Goal: Information Seeking & Learning: Learn about a topic

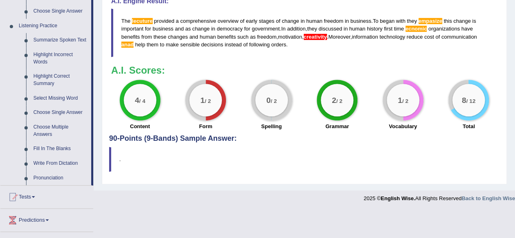
scroll to position [360, 0]
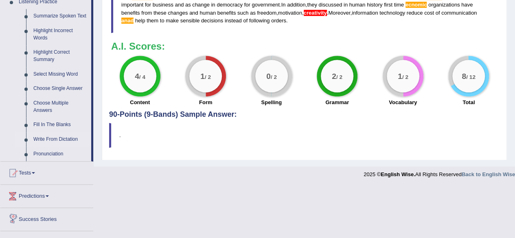
click at [53, 141] on link "Write From Dictation" at bounding box center [60, 139] width 61 height 15
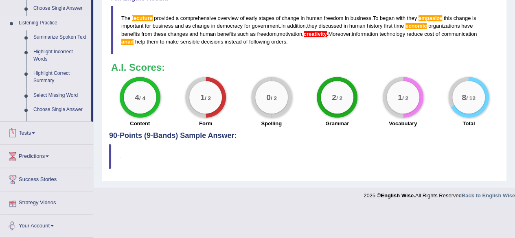
scroll to position [307, 0]
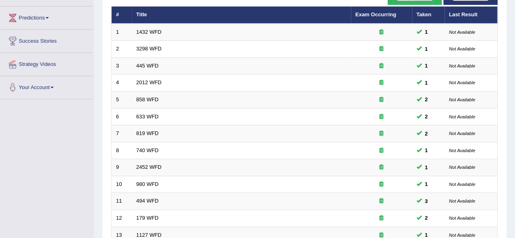
scroll to position [15, 0]
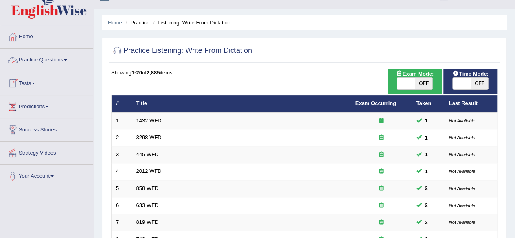
click at [67, 59] on span at bounding box center [65, 60] width 3 height 2
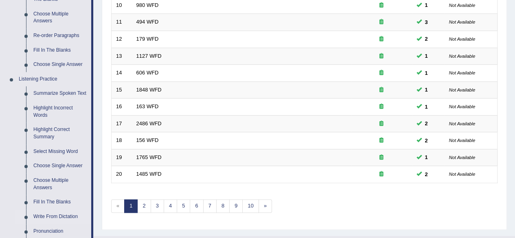
scroll to position [285, 0]
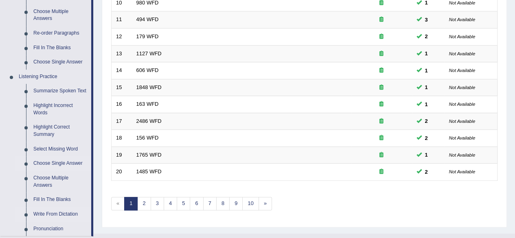
click at [61, 162] on link "Choose Single Answer" at bounding box center [60, 163] width 61 height 15
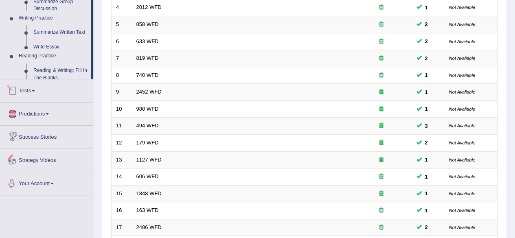
scroll to position [395, 0]
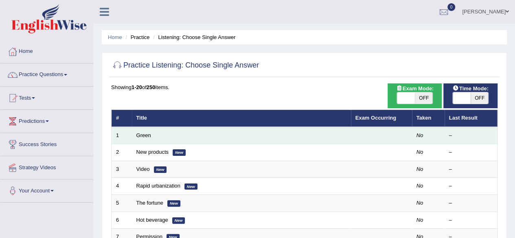
click at [147, 140] on td "Green" at bounding box center [241, 135] width 219 height 17
click at [146, 136] on link "Green" at bounding box center [143, 135] width 15 height 6
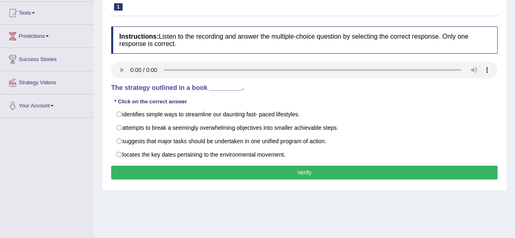
scroll to position [85, 0]
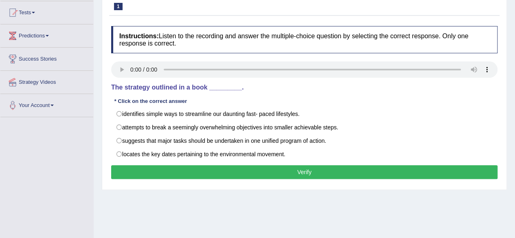
click at [398, 95] on div "Instructions: Listen to the recording and answer the multiple-choice question b…" at bounding box center [304, 104] width 390 height 164
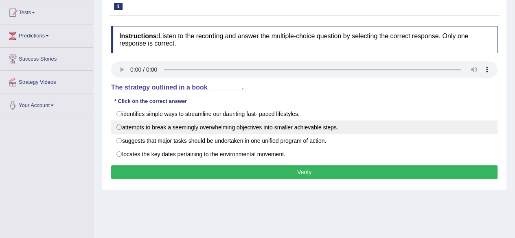
click at [120, 127] on label "attempts to break a seemingly overwhelming objectives into smaller achievable s…" at bounding box center [304, 127] width 386 height 14
radio input "true"
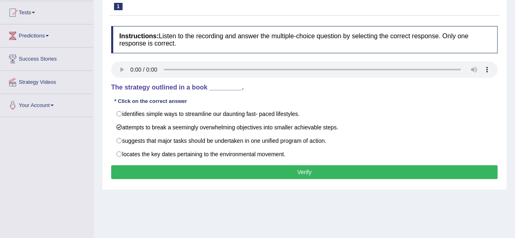
click at [159, 168] on button "Verify" at bounding box center [304, 172] width 386 height 14
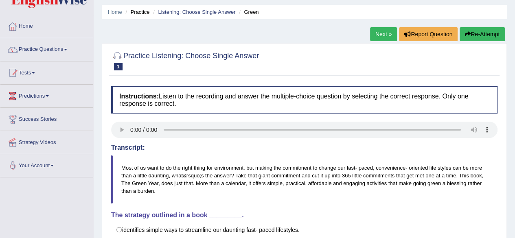
scroll to position [24, 0]
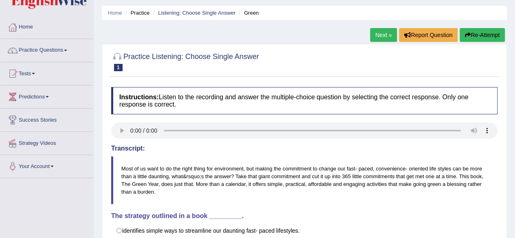
click at [385, 38] on link "Next »" at bounding box center [383, 35] width 27 height 14
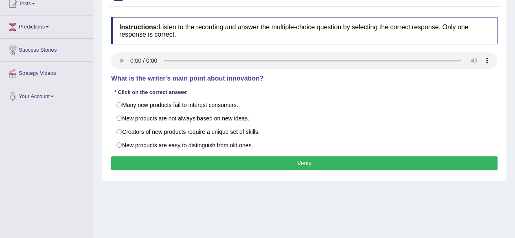
scroll to position [101, 0]
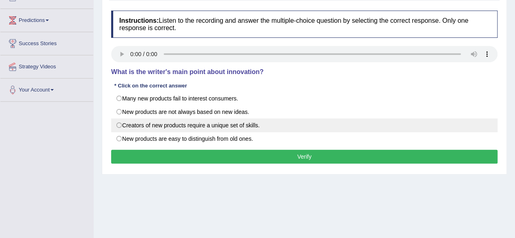
click at [120, 123] on label "Creators of new products require a unique set of skills." at bounding box center [304, 125] width 386 height 14
radio input "true"
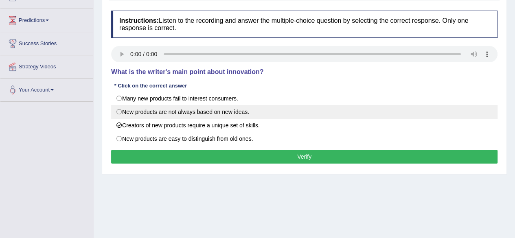
click at [120, 112] on label "New products are not always based on new ideas." at bounding box center [304, 112] width 386 height 14
radio input "true"
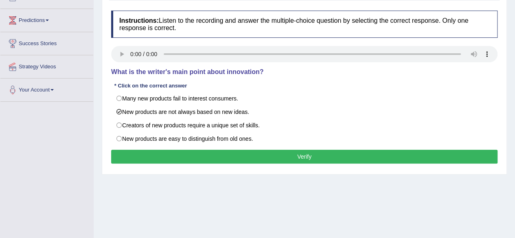
click at [151, 154] on button "Verify" at bounding box center [304, 157] width 386 height 14
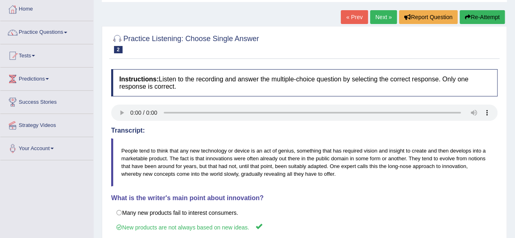
scroll to position [18, 0]
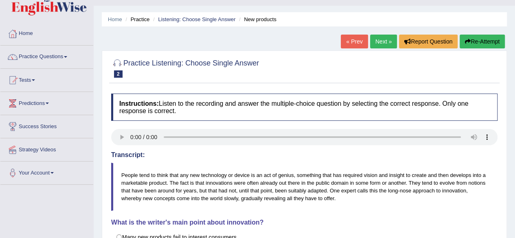
click at [381, 41] on link "Next »" at bounding box center [383, 42] width 27 height 14
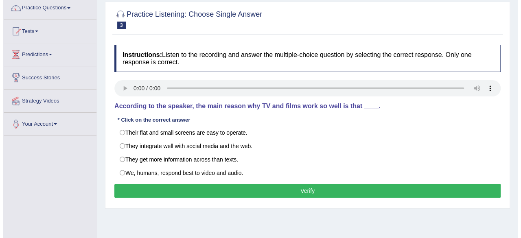
scroll to position [73, 0]
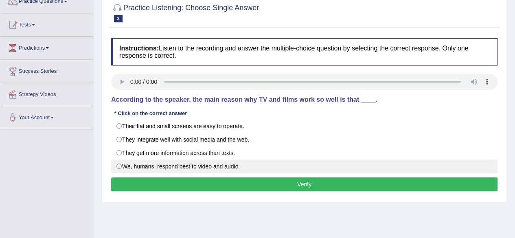
click at [121, 164] on label "We, humans, respond best to video and audio." at bounding box center [304, 166] width 386 height 14
radio input "true"
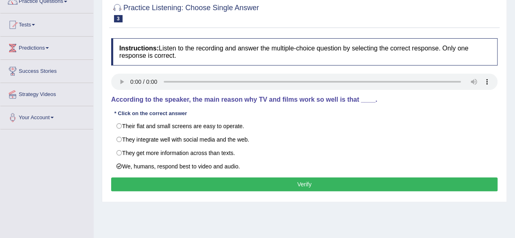
click at [207, 184] on button "Verify" at bounding box center [304, 184] width 386 height 14
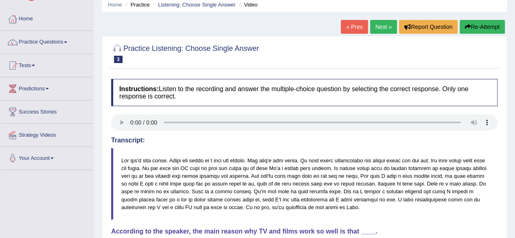
scroll to position [32, 0]
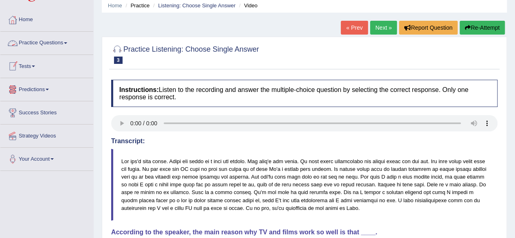
click at [68, 44] on link "Practice Questions" at bounding box center [46, 42] width 93 height 20
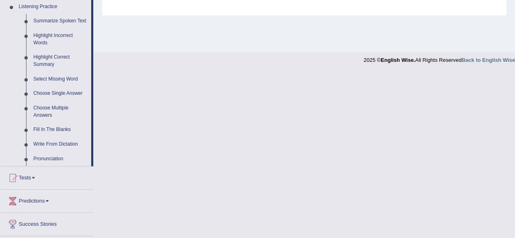
scroll to position [363, 0]
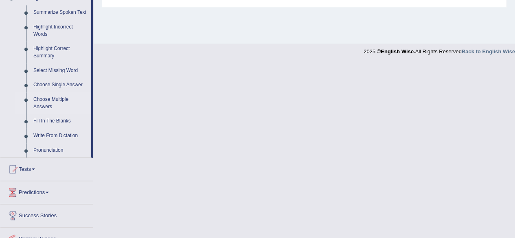
click at [45, 103] on link "Choose Multiple Answers" at bounding box center [60, 103] width 61 height 22
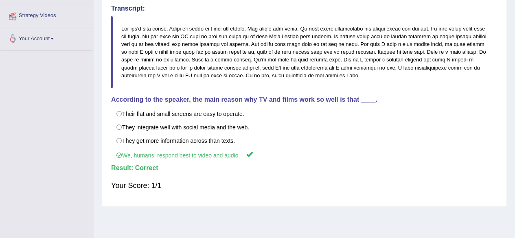
scroll to position [131, 0]
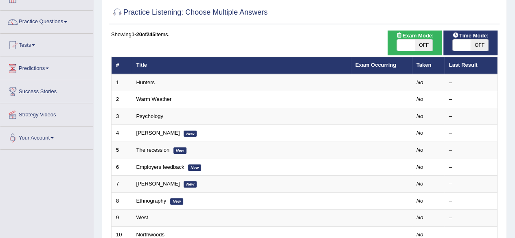
scroll to position [52, 0]
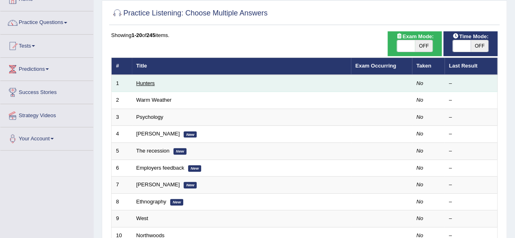
click at [142, 83] on link "Hunters" at bounding box center [145, 83] width 19 height 6
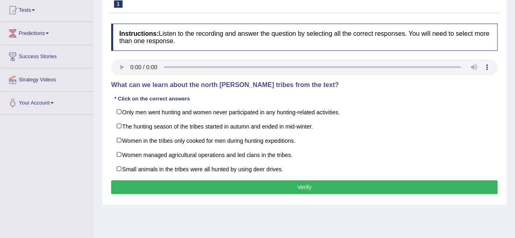
scroll to position [89, 0]
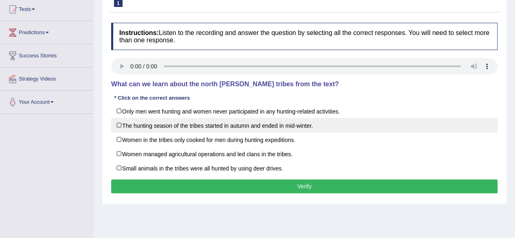
click at [120, 125] on label "The hunting season of the tribes started in autumn and ended in mid-winter." at bounding box center [304, 125] width 386 height 15
checkbox input "true"
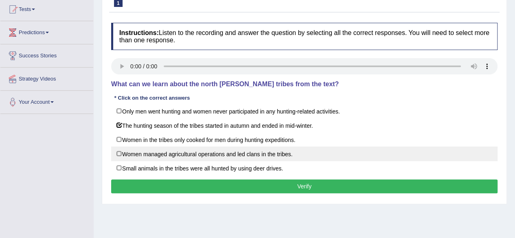
click at [120, 153] on label "Women managed agricultural operations and led clans in the tribes." at bounding box center [304, 153] width 386 height 15
checkbox input "false"
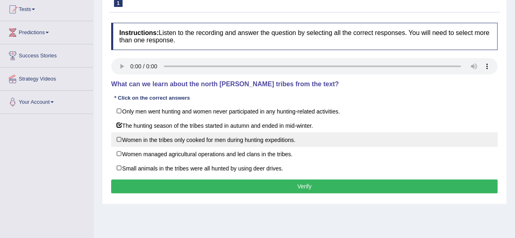
click at [120, 140] on label "Women in the tribes only cooked for men during hunting expeditions." at bounding box center [304, 139] width 386 height 15
checkbox input "true"
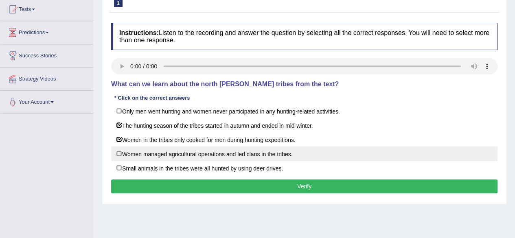
click at [119, 155] on label "Women managed agricultural operations and led clans in the tribes." at bounding box center [304, 153] width 386 height 15
checkbox input "true"
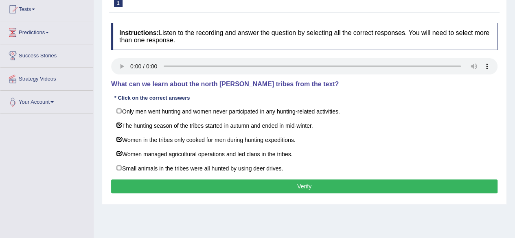
click at [203, 183] on button "Verify" at bounding box center [304, 186] width 386 height 14
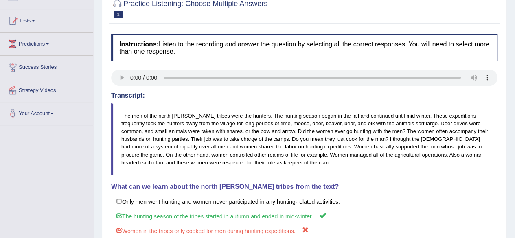
scroll to position [0, 0]
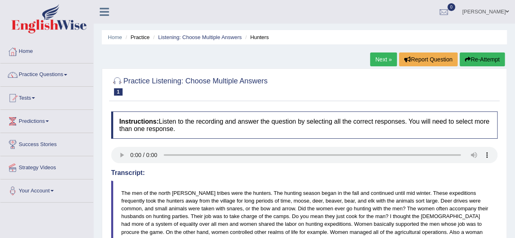
click at [382, 61] on link "Next »" at bounding box center [383, 59] width 27 height 14
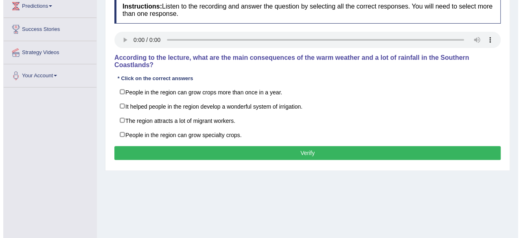
scroll to position [127, 0]
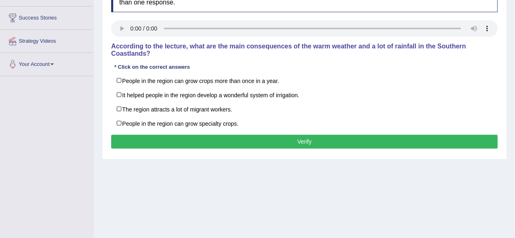
click at [242, 140] on button "Verify" at bounding box center [304, 142] width 386 height 14
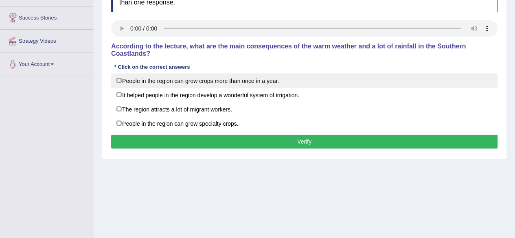
click at [122, 79] on label "People in the region can grow crops more than once in a year." at bounding box center [304, 80] width 386 height 15
checkbox input "true"
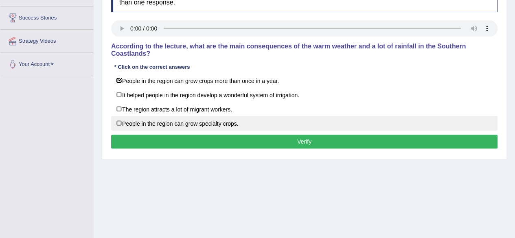
click at [122, 121] on label "People in the region can grow specialty crops." at bounding box center [304, 123] width 386 height 15
checkbox input "true"
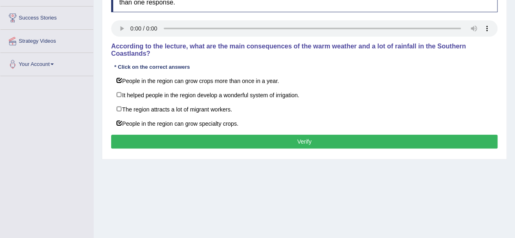
click at [256, 136] on button "Verify" at bounding box center [304, 142] width 386 height 14
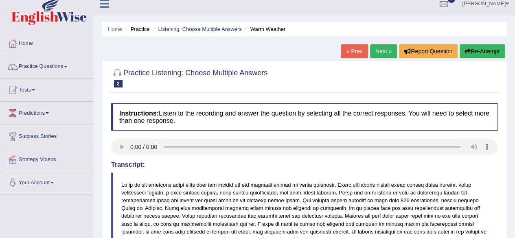
scroll to position [2, 0]
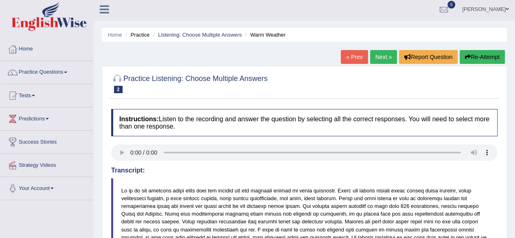
click at [382, 58] on link "Next »" at bounding box center [383, 57] width 27 height 14
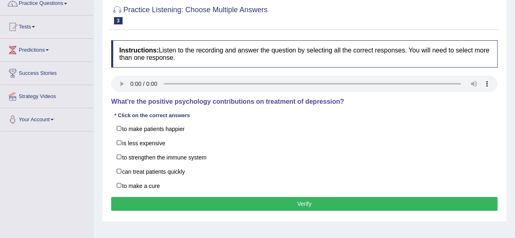
scroll to position [72, 0]
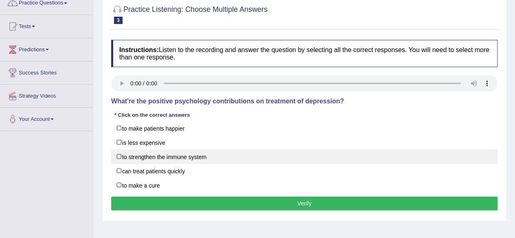
click at [121, 155] on label "to strengthen the immune system" at bounding box center [304, 156] width 386 height 15
checkbox input "true"
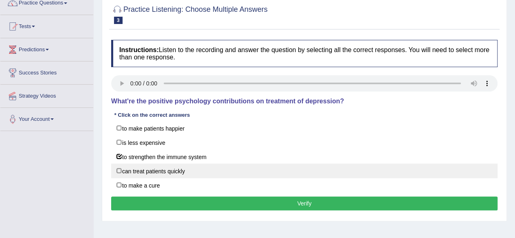
click at [123, 169] on label "can treat patients quickly" at bounding box center [304, 171] width 386 height 15
checkbox input "true"
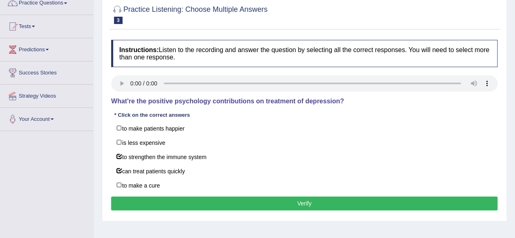
click at [170, 199] on button "Verify" at bounding box center [304, 204] width 386 height 14
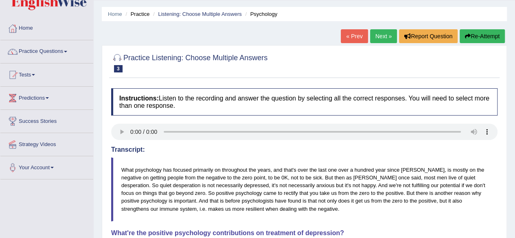
scroll to position [0, 0]
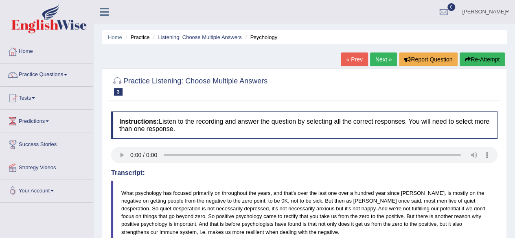
click at [387, 56] on link "Next »" at bounding box center [383, 59] width 27 height 14
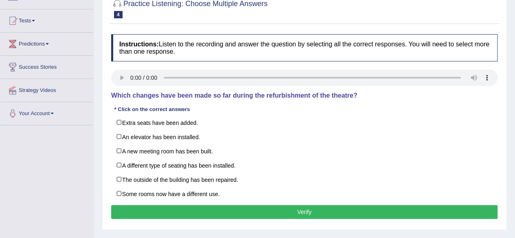
scroll to position [92, 0]
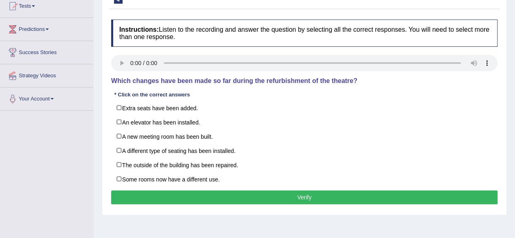
click at [272, 193] on button "Verify" at bounding box center [304, 197] width 386 height 14
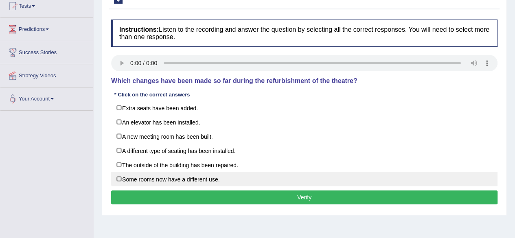
click at [119, 179] on label "Some rooms now have a different use." at bounding box center [304, 179] width 386 height 15
checkbox input "true"
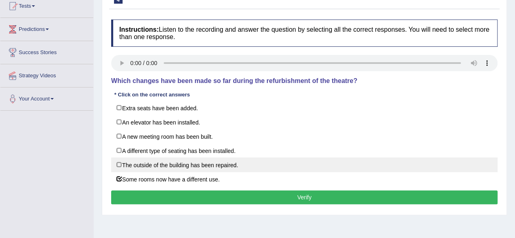
click at [120, 165] on label "The outside of the building has been repaired." at bounding box center [304, 164] width 386 height 15
checkbox input "true"
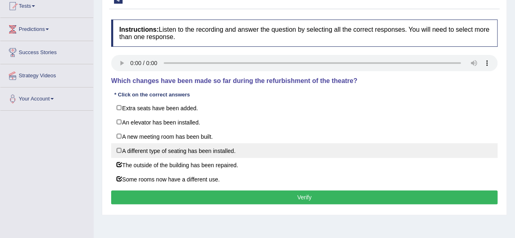
click at [123, 149] on label "A different type of seating has been installed." at bounding box center [304, 150] width 386 height 15
checkbox input "true"
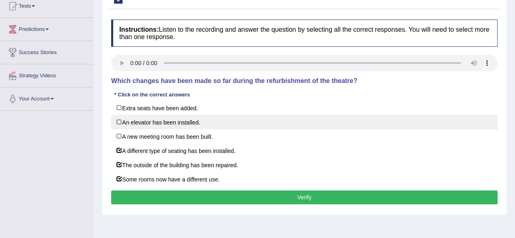
click at [119, 119] on label "An elevator has been installed." at bounding box center [304, 122] width 386 height 15
checkbox input "true"
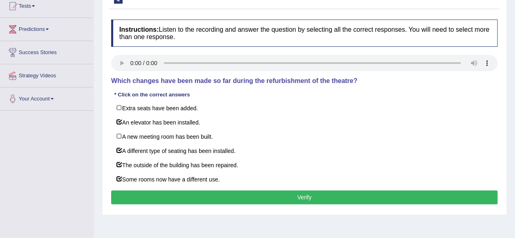
click at [241, 196] on button "Verify" at bounding box center [304, 197] width 386 height 14
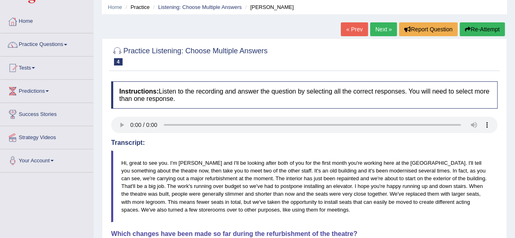
scroll to position [30, 0]
click at [385, 29] on link "Next »" at bounding box center [383, 30] width 27 height 14
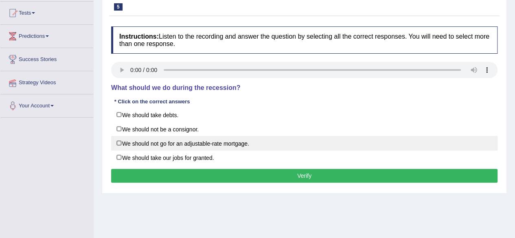
click at [120, 142] on label "We should not go for an adjustable-rate mortgage." at bounding box center [304, 143] width 386 height 15
checkbox input "true"
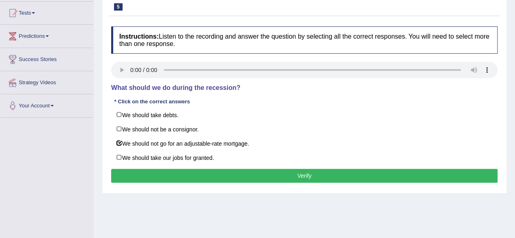
click at [261, 171] on button "Verify" at bounding box center [304, 176] width 386 height 14
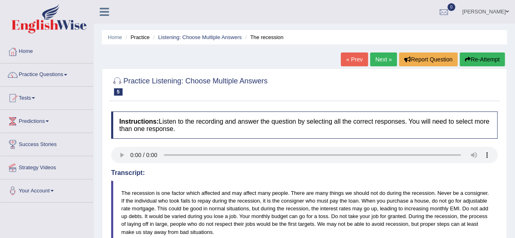
click at [370, 62] on link "Next »" at bounding box center [383, 59] width 27 height 14
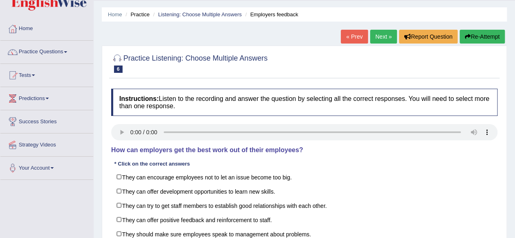
scroll to position [18, 0]
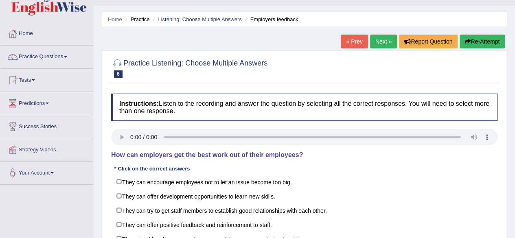
click at [94, 74] on div "Home Practice Listening: Choose Multiple Answers Employers feedback « Prev Next…" at bounding box center [304, 185] width 421 height 407
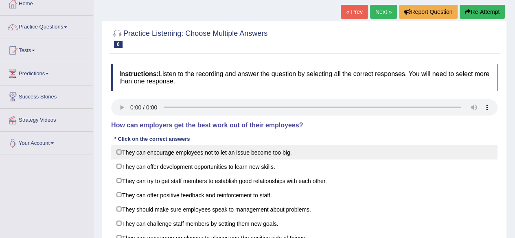
scroll to position [68, 0]
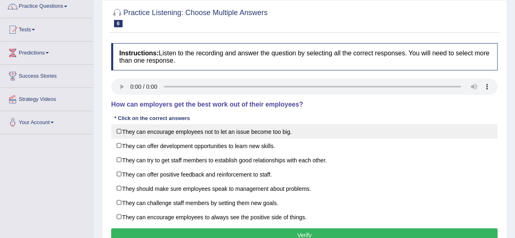
click at [117, 130] on label "They can encourage employees not to let an issue become too big." at bounding box center [304, 131] width 386 height 15
checkbox input "true"
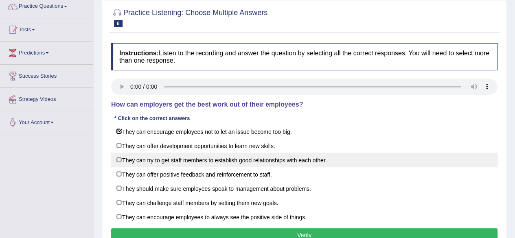
click at [124, 160] on label "They can try to get staff members to establish good relationships with each oth…" at bounding box center [304, 160] width 386 height 15
checkbox input "true"
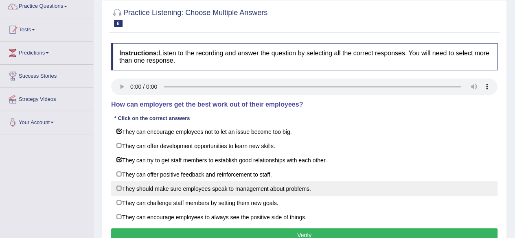
click at [120, 190] on label "They should make sure employees speak to management about problems." at bounding box center [304, 188] width 386 height 15
checkbox input "true"
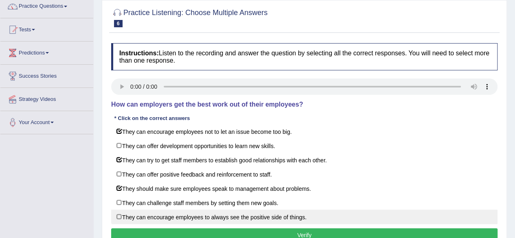
click at [118, 214] on label "They can encourage employees to always see the positive side of things." at bounding box center [304, 217] width 386 height 15
checkbox input "true"
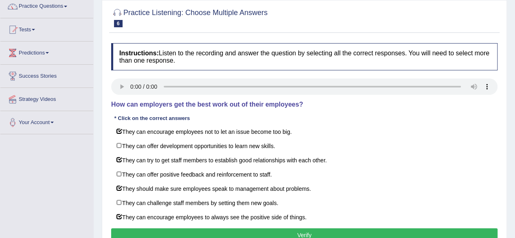
click at [146, 228] on button "Verify" at bounding box center [304, 235] width 386 height 14
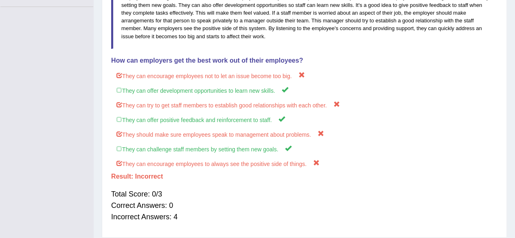
scroll to position [203, 0]
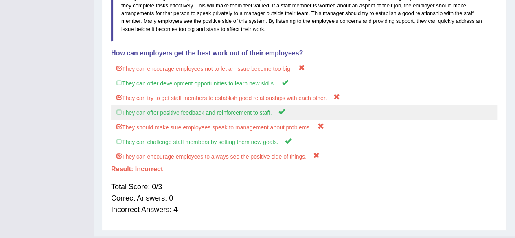
click at [379, 118] on label "They can offer positive feedback and reinforcement to staff." at bounding box center [304, 112] width 386 height 15
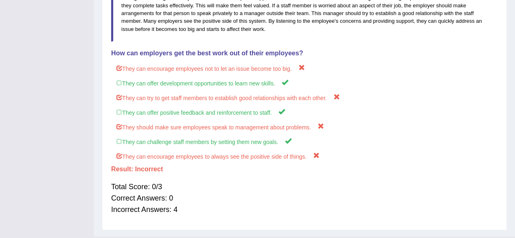
scroll to position [0, 0]
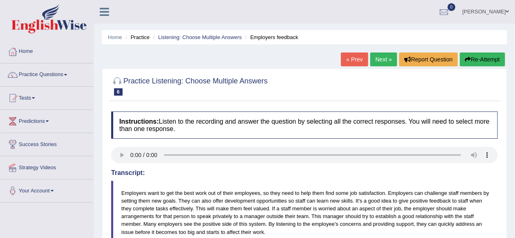
click at [474, 60] on button "Re-Attempt" at bounding box center [481, 59] width 45 height 14
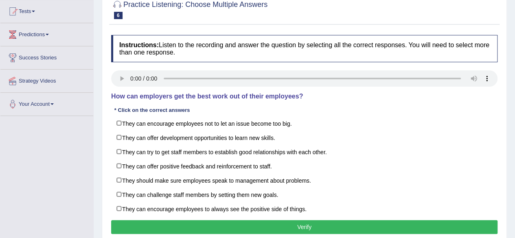
scroll to position [103, 0]
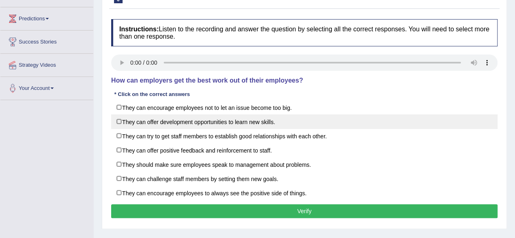
click at [117, 120] on label "They can offer development opportunities to learn new skills." at bounding box center [304, 121] width 386 height 15
checkbox input "true"
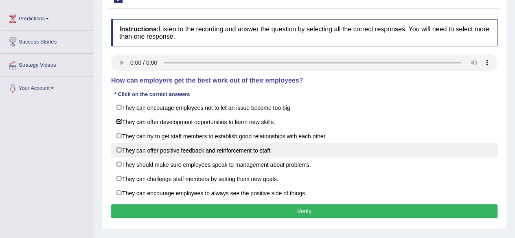
click at [119, 148] on label "They can offer positive feedback and reinforcement to staff." at bounding box center [304, 150] width 386 height 15
checkbox input "true"
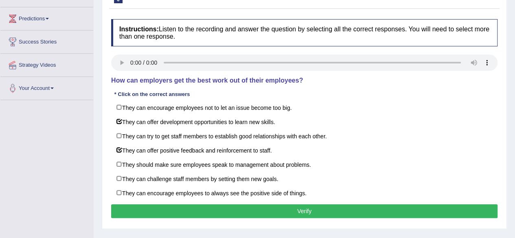
click at [220, 208] on button "Verify" at bounding box center [304, 211] width 386 height 14
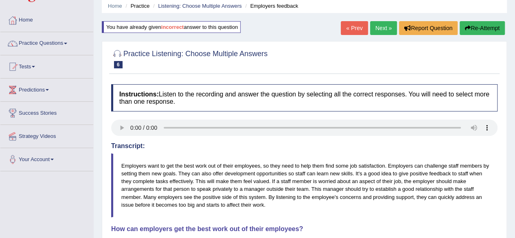
scroll to position [31, 0]
click at [67, 43] on span at bounding box center [65, 44] width 3 height 2
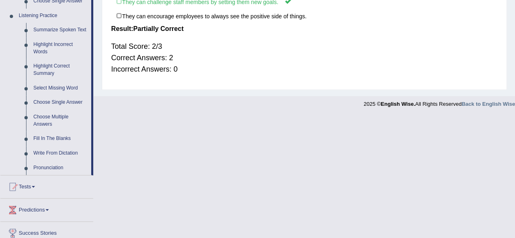
scroll to position [353, 0]
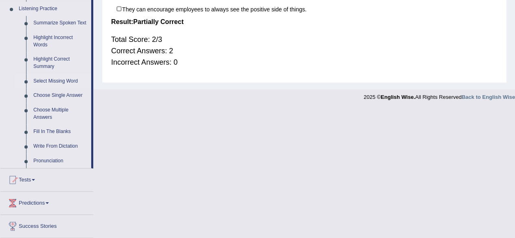
click at [50, 81] on link "Select Missing Word" at bounding box center [60, 81] width 61 height 15
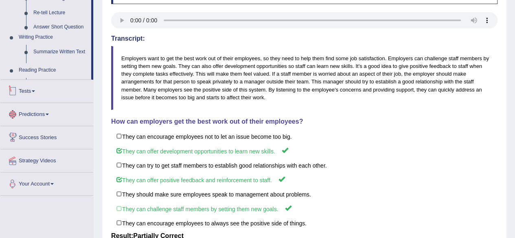
scroll to position [223, 0]
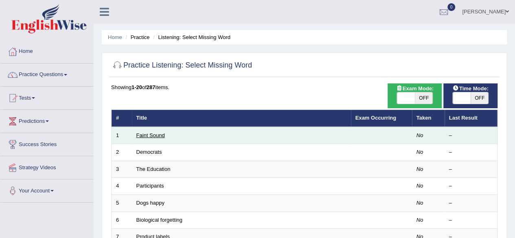
click at [152, 138] on link "Faint Sound" at bounding box center [150, 135] width 28 height 6
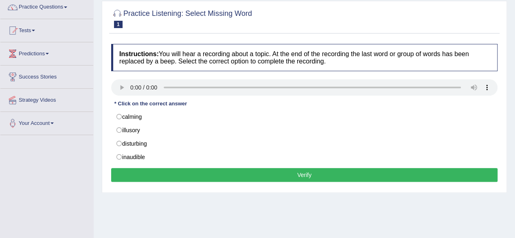
scroll to position [72, 0]
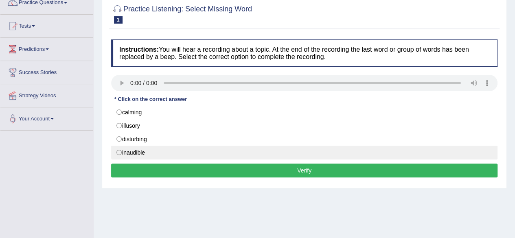
click at [121, 154] on label "inaudible" at bounding box center [304, 153] width 386 height 14
radio input "true"
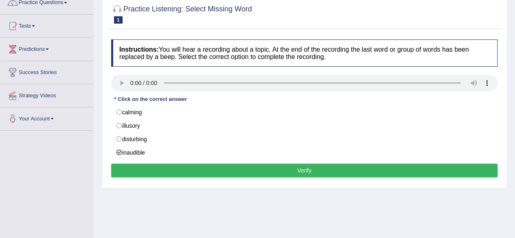
click at [147, 164] on button "Verify" at bounding box center [304, 171] width 386 height 14
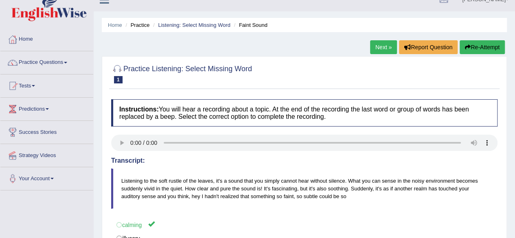
scroll to position [9, 0]
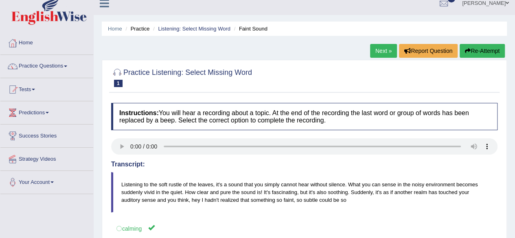
click at [381, 46] on link "Next »" at bounding box center [383, 51] width 27 height 14
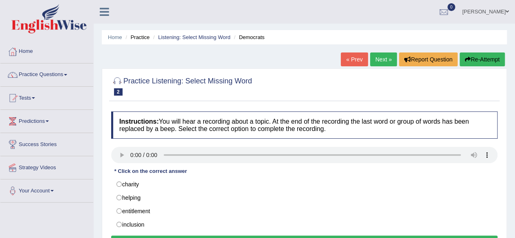
drag, startPoint x: 514, startPoint y: 116, endPoint x: 517, endPoint y: 157, distance: 40.4
click at [515, 157] on html "Toggle navigation Home Practice Questions Speaking Practice Read Aloud Repeat S…" at bounding box center [257, 119] width 515 height 238
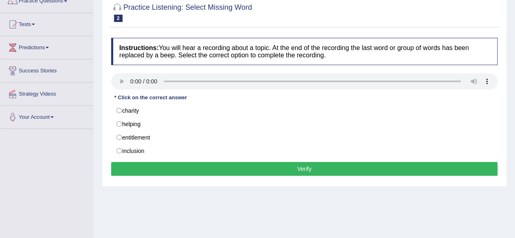
scroll to position [75, 0]
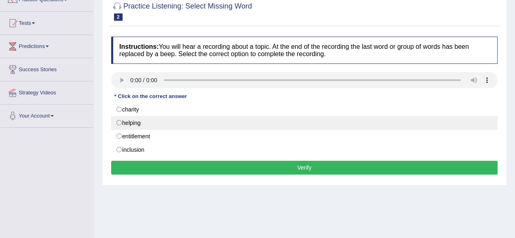
click at [121, 118] on label "helping" at bounding box center [304, 123] width 386 height 14
radio input "true"
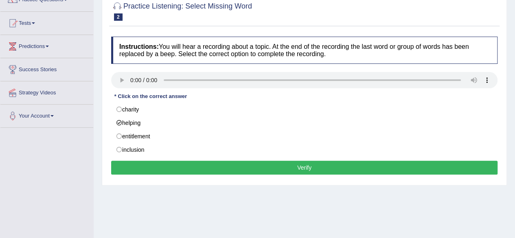
click at [221, 167] on button "Verify" at bounding box center [304, 168] width 386 height 14
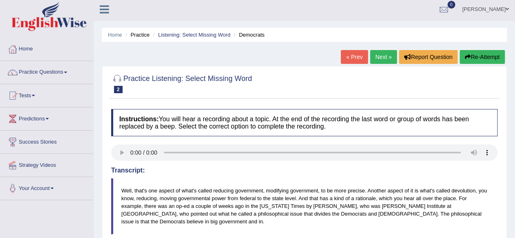
scroll to position [0, 0]
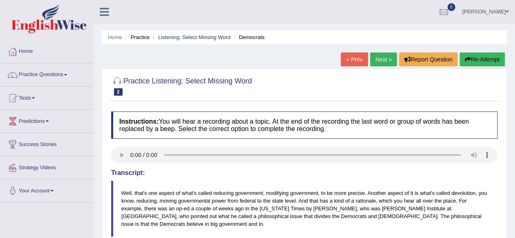
click at [374, 59] on link "Next »" at bounding box center [383, 59] width 27 height 14
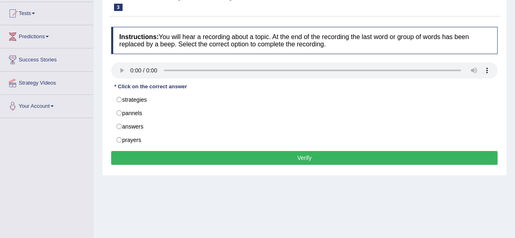
scroll to position [85, 0]
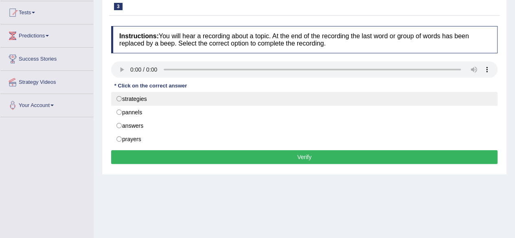
click at [124, 98] on label "strategies" at bounding box center [304, 99] width 386 height 14
radio input "true"
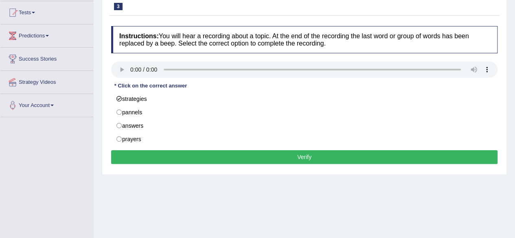
click at [266, 150] on button "Verify" at bounding box center [304, 157] width 386 height 14
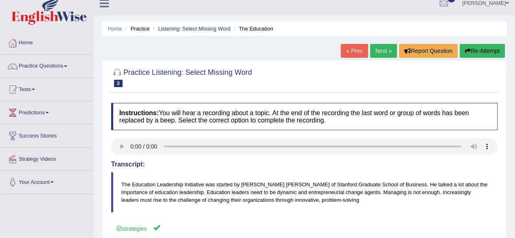
scroll to position [7, 0]
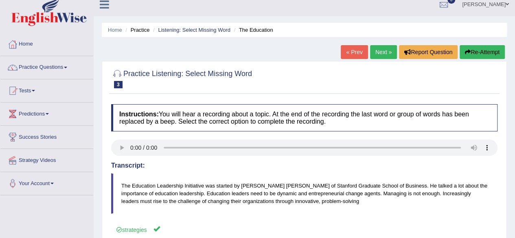
click at [378, 49] on link "Next »" at bounding box center [383, 52] width 27 height 14
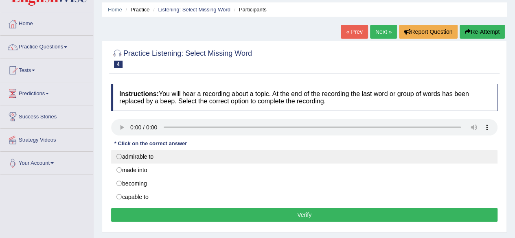
scroll to position [46, 0]
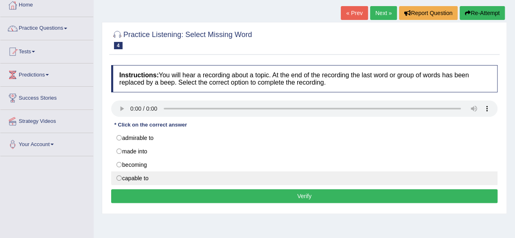
click at [119, 175] on label "capable to" at bounding box center [304, 178] width 386 height 14
radio input "true"
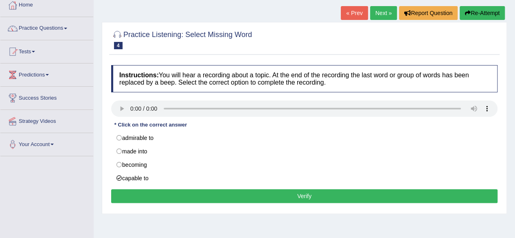
click at [244, 198] on button "Verify" at bounding box center [304, 196] width 386 height 14
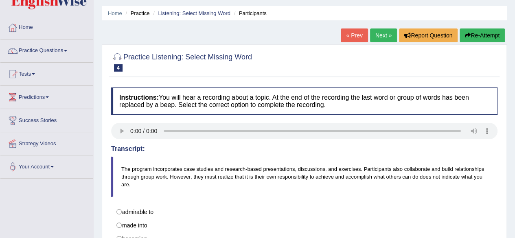
scroll to position [23, 0]
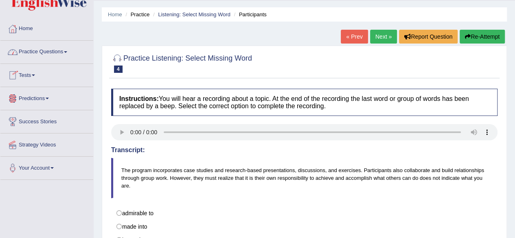
click at [67, 53] on link "Practice Questions" at bounding box center [46, 51] width 93 height 20
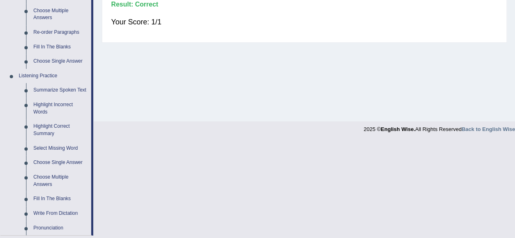
scroll to position [282, 0]
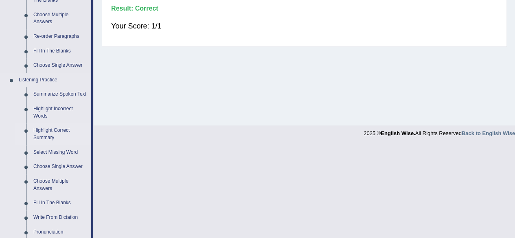
click at [59, 133] on link "Highlight Correct Summary" at bounding box center [60, 134] width 61 height 22
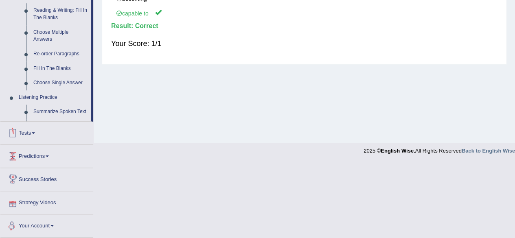
scroll to position [252, 0]
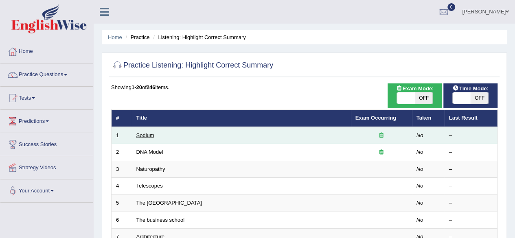
click at [149, 132] on link "Sodium" at bounding box center [145, 135] width 18 height 6
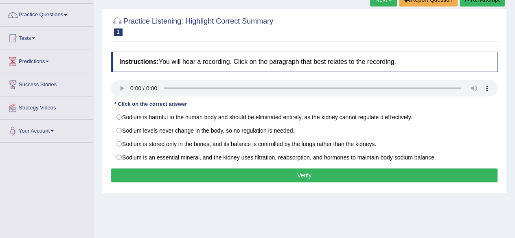
scroll to position [71, 0]
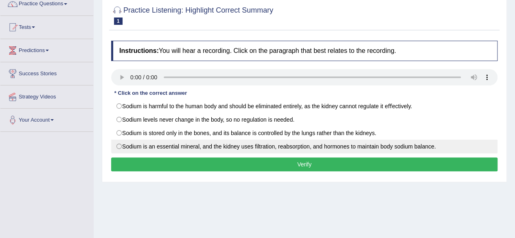
click at [121, 145] on label "Sodium is an essential mineral, and the kidney uses ﬁltration, reabsorption, an…" at bounding box center [304, 147] width 386 height 14
radio input "true"
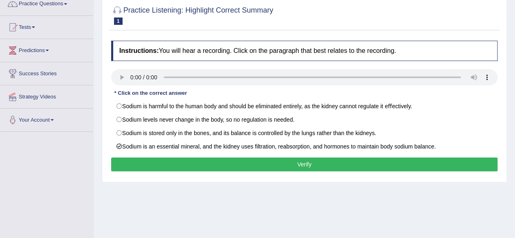
click at [186, 162] on button "Verify" at bounding box center [304, 164] width 386 height 14
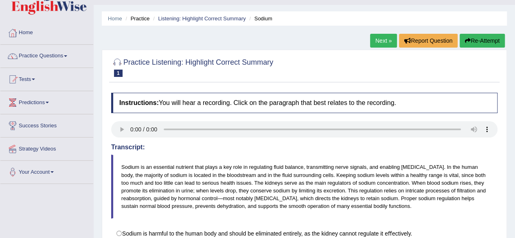
scroll to position [18, 0]
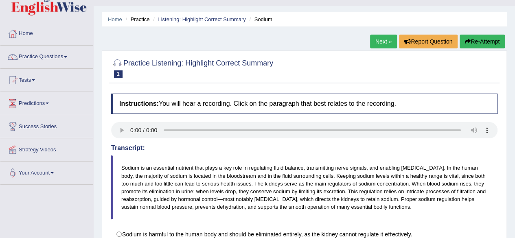
click at [375, 45] on link "Next »" at bounding box center [383, 42] width 27 height 14
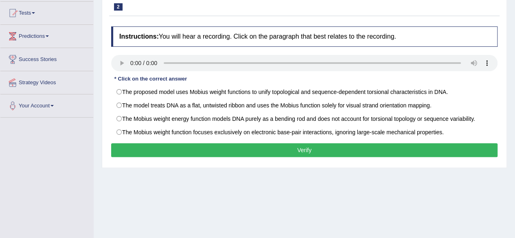
scroll to position [93, 0]
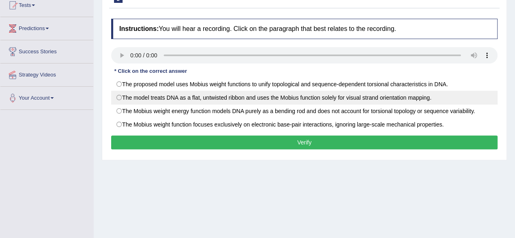
click at [122, 94] on label "The model treats DNA as a ﬂat, untwisted ribbon and uses the Mobius function so…" at bounding box center [304, 98] width 386 height 14
radio input "true"
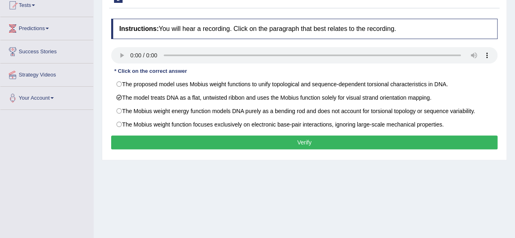
click at [186, 139] on button "Verify" at bounding box center [304, 142] width 386 height 14
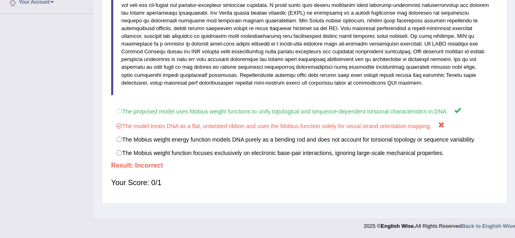
scroll to position [0, 0]
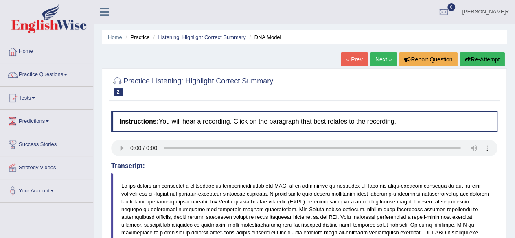
click at [376, 64] on link "Next »" at bounding box center [383, 59] width 27 height 14
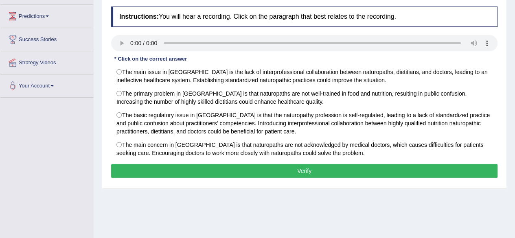
scroll to position [106, 0]
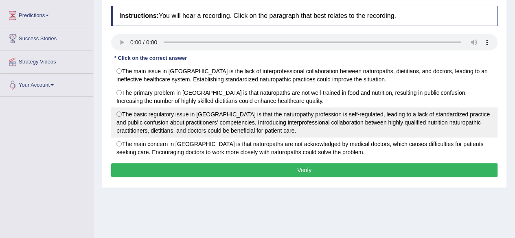
click at [120, 109] on label "The basic regulatory issue in Australia is that the naturopathy profession is s…" at bounding box center [304, 122] width 386 height 30
radio input "true"
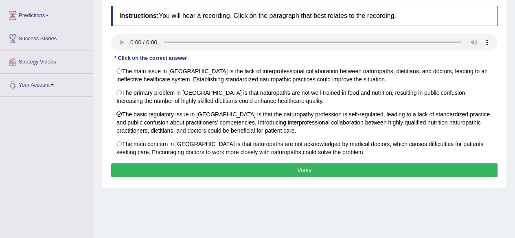
click at [175, 167] on button "Verify" at bounding box center [304, 170] width 386 height 14
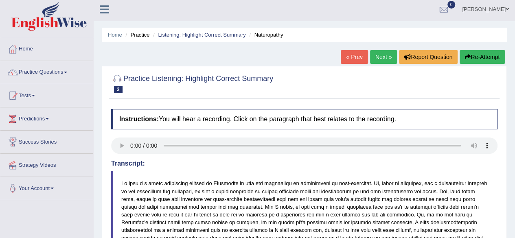
scroll to position [0, 0]
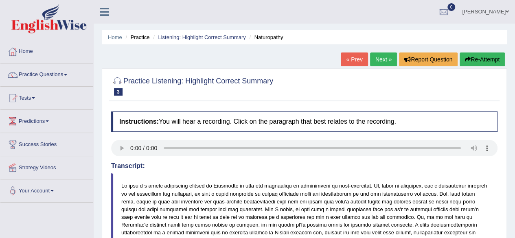
click at [377, 59] on link "Next »" at bounding box center [383, 59] width 27 height 14
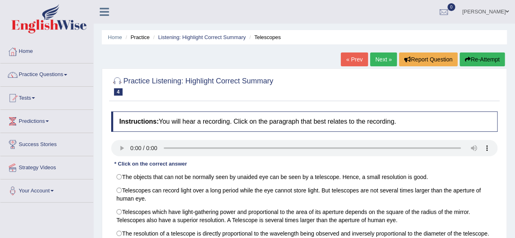
drag, startPoint x: 513, startPoint y: 74, endPoint x: 518, endPoint y: 109, distance: 36.0
click at [515, 109] on html "Toggle navigation Home Practice Questions Speaking Practice Read Aloud Repeat S…" at bounding box center [257, 119] width 515 height 238
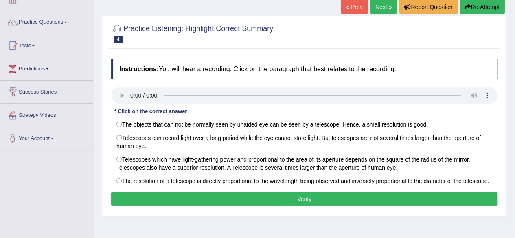
scroll to position [31, 0]
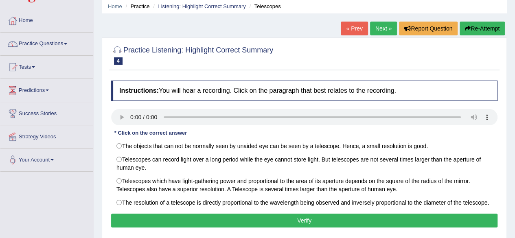
click at [68, 42] on link "Practice Questions" at bounding box center [46, 43] width 93 height 20
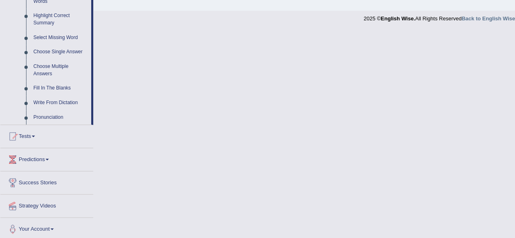
scroll to position [398, 0]
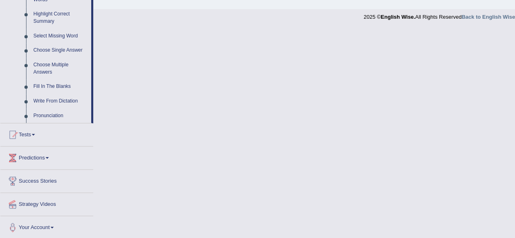
click at [35, 134] on span at bounding box center [33, 135] width 3 height 2
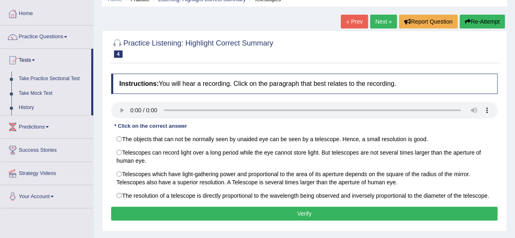
scroll to position [0, 0]
